Goal: Task Accomplishment & Management: Complete application form

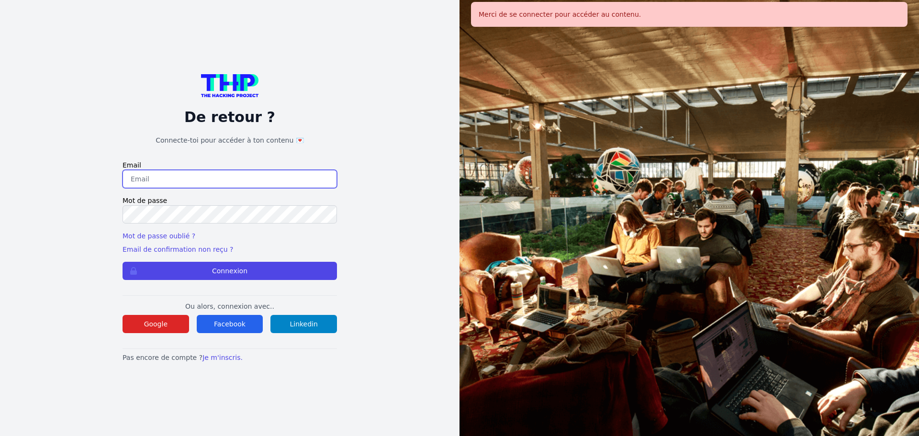
click at [219, 180] on input "email" at bounding box center [230, 179] width 214 height 18
type input "melody_stephan@icloud.com"
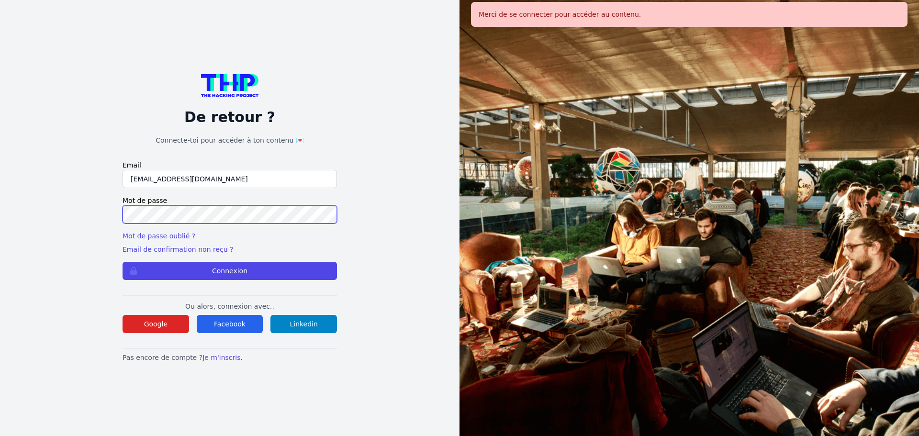
click at [123, 262] on button "Connexion" at bounding box center [230, 271] width 214 height 18
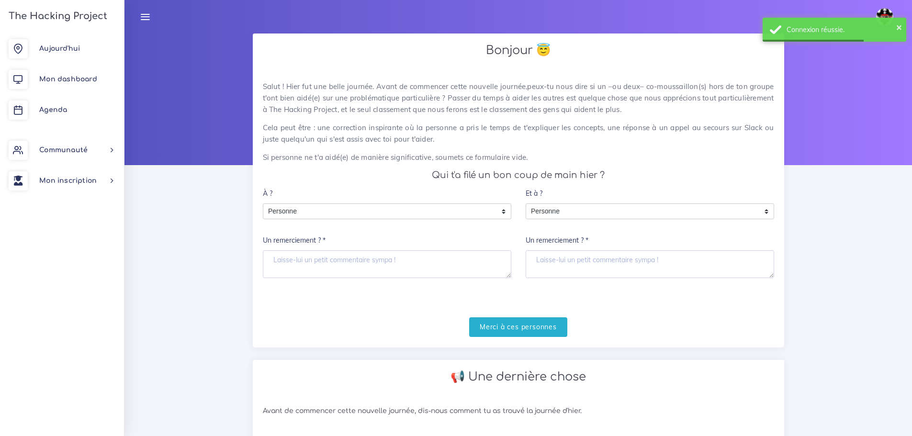
click at [469, 314] on form "À ? Personne Personne Personne Un remerciement ? * Et à ? Personne Personne Per…" at bounding box center [518, 260] width 511 height 153
click at [484, 327] on input "Merci à ces personnes" at bounding box center [518, 327] width 98 height 20
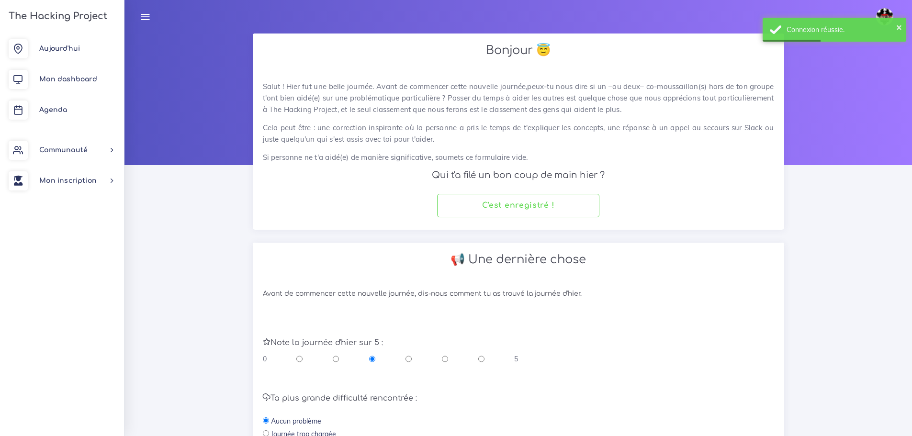
click at [440, 359] on div "0 5" at bounding box center [391, 359] width 256 height 10
click at [446, 359] on input "radio" at bounding box center [445, 359] width 6 height 10
radio input "true"
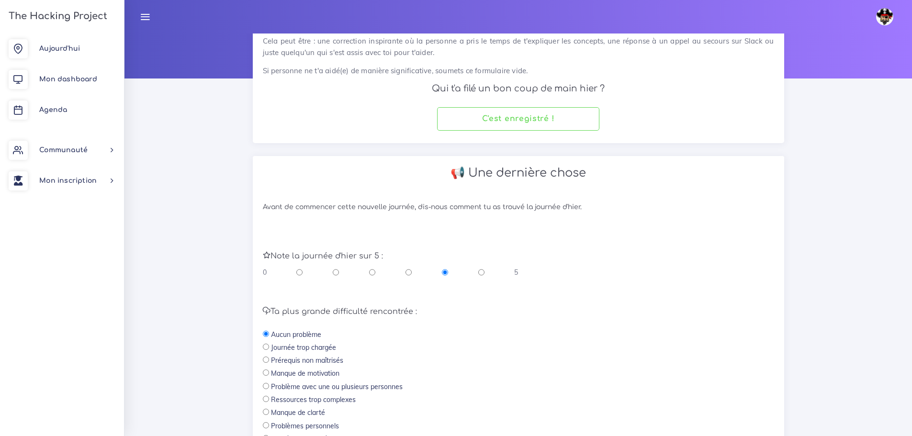
scroll to position [203, 0]
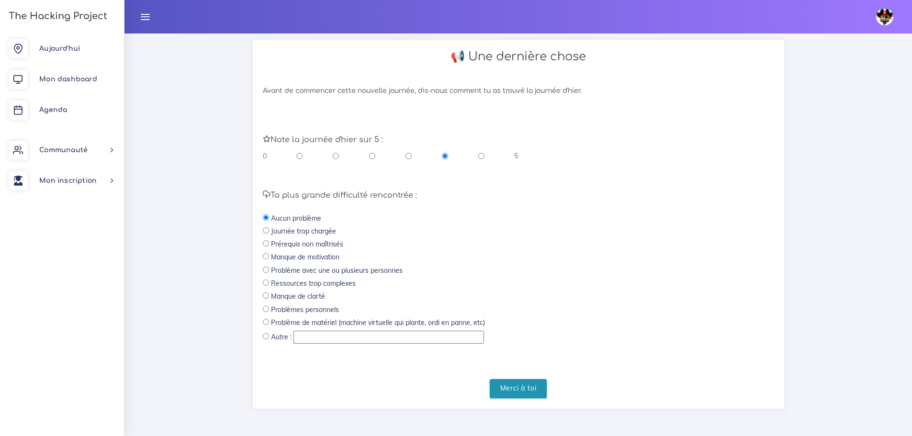
click at [541, 388] on input "Merci à toi" at bounding box center [518, 389] width 57 height 20
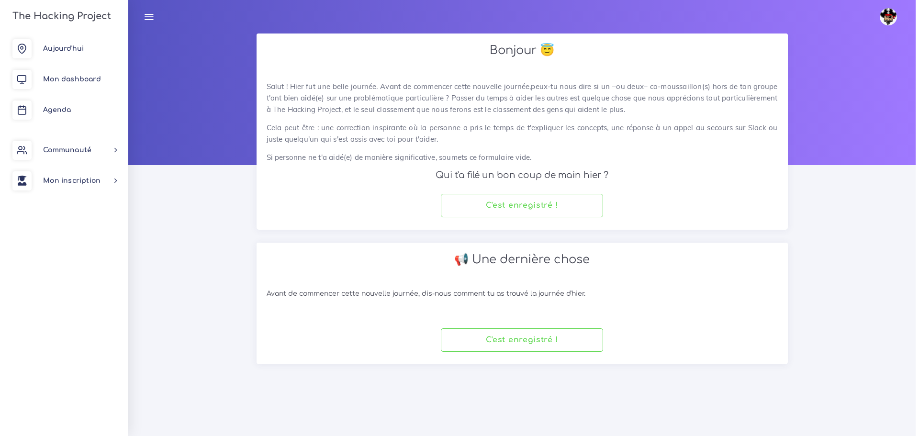
scroll to position [0, 0]
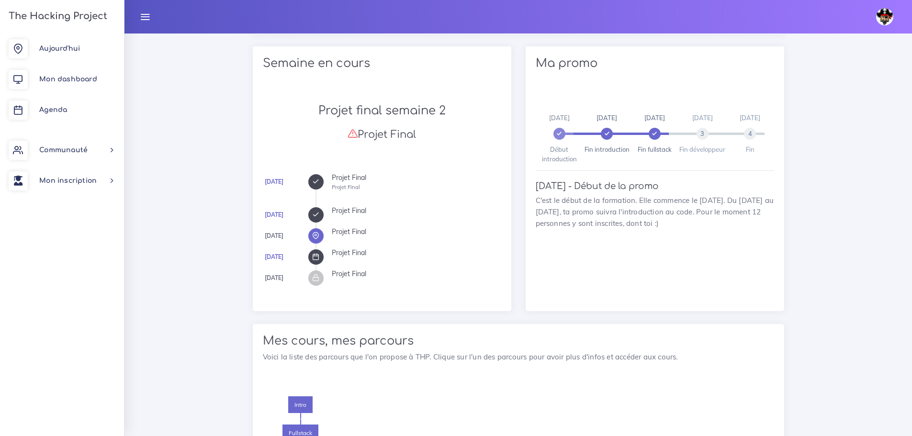
scroll to position [307, 0]
